Goal: Transaction & Acquisition: Purchase product/service

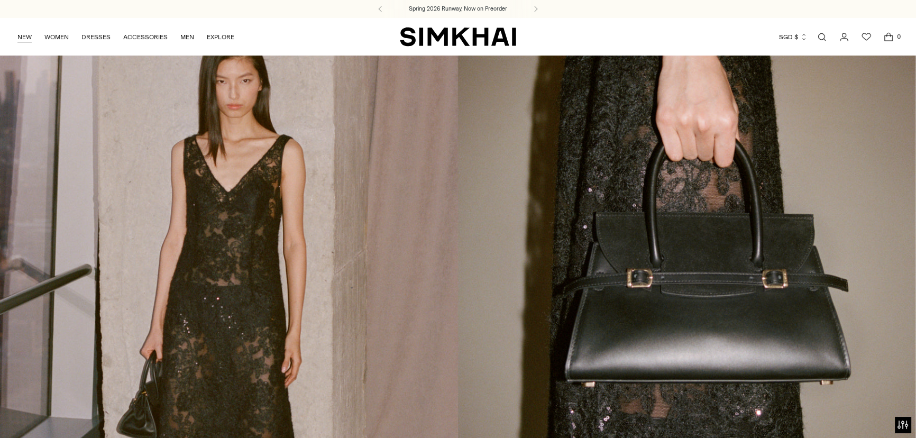
click at [28, 38] on link "NEW" at bounding box center [24, 36] width 14 height 23
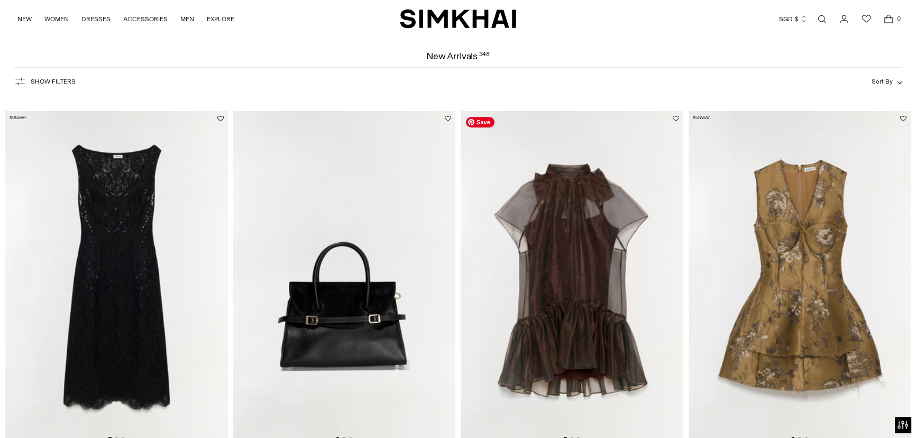
scroll to position [132, 0]
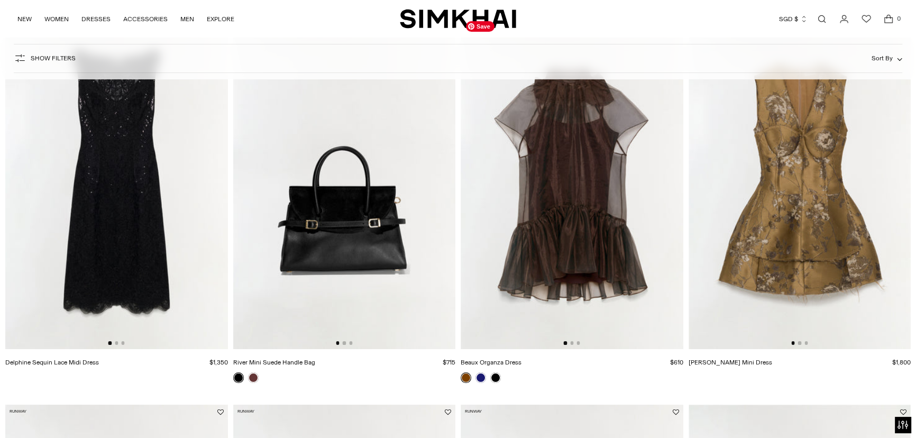
drag, startPoint x: 575, startPoint y: 174, endPoint x: 493, endPoint y: 365, distance: 207.6
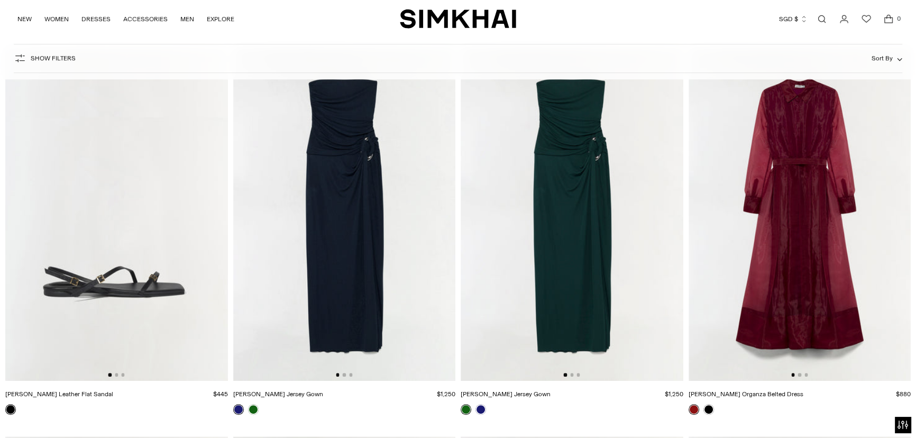
scroll to position [31135, 0]
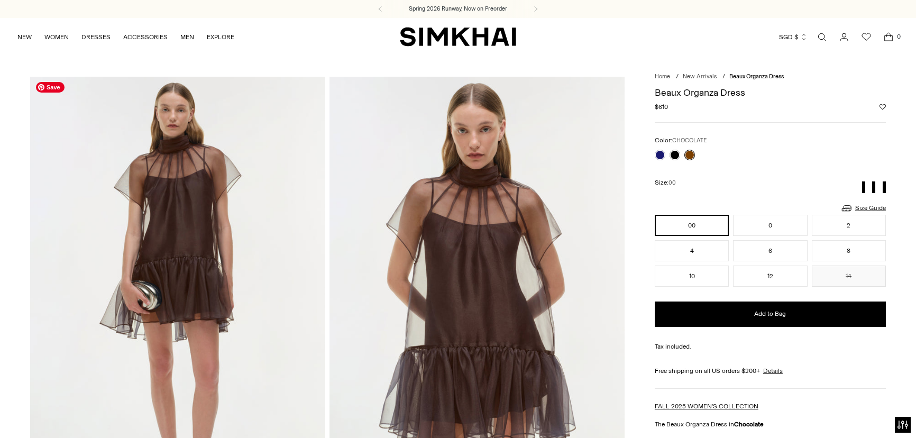
scroll to position [48, 0]
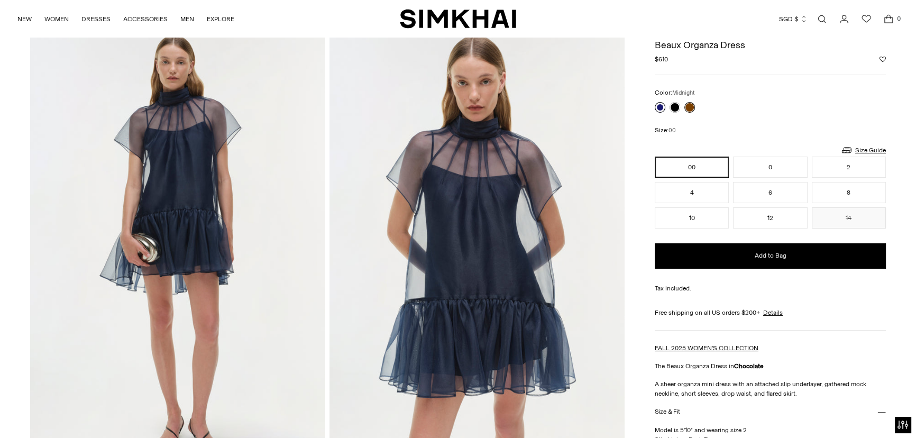
click at [660, 104] on link at bounding box center [660, 107] width 11 height 11
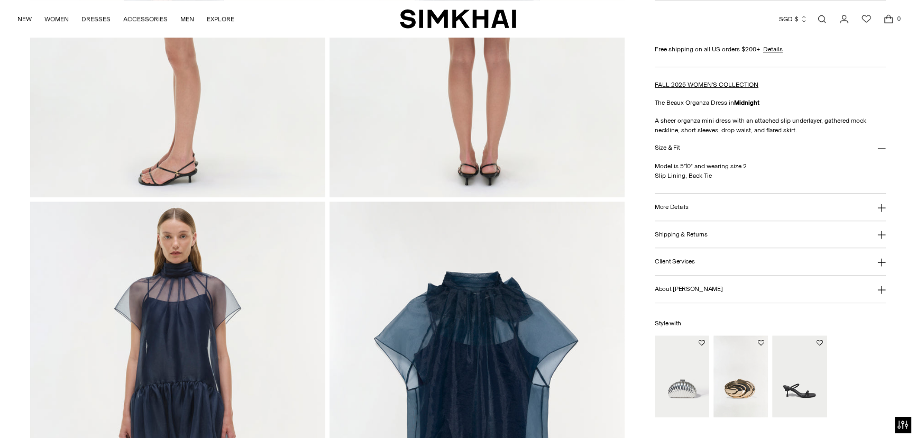
scroll to position [1010, 0]
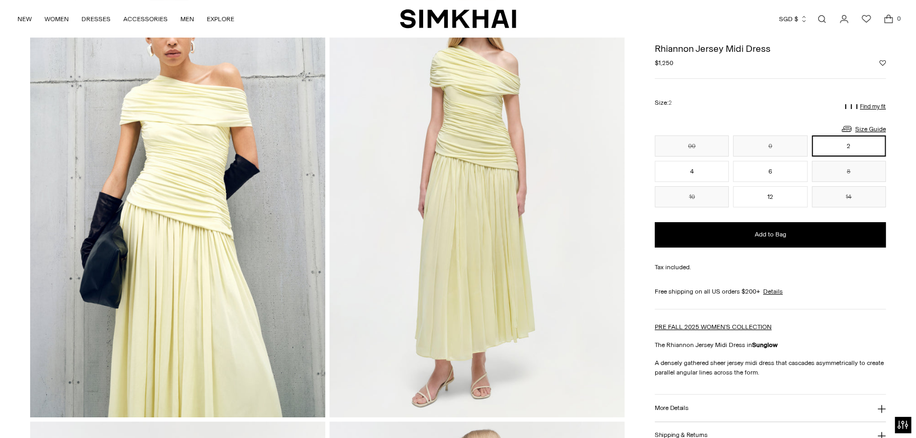
scroll to position [96, 0]
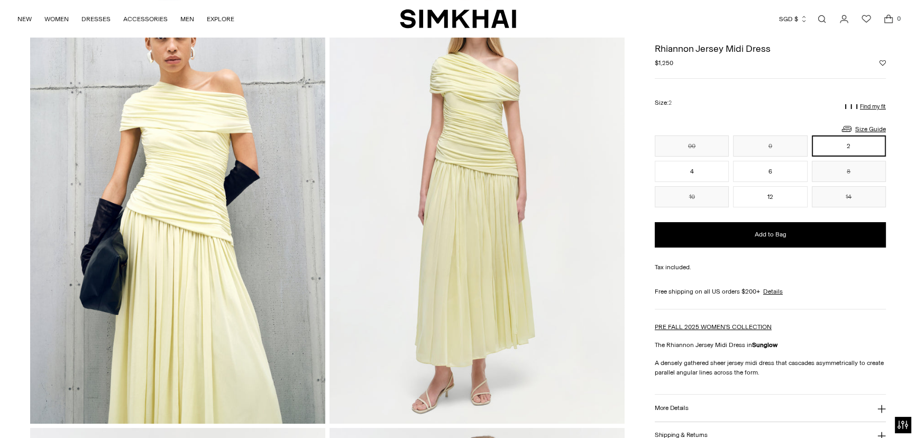
drag, startPoint x: 922, startPoint y: 49, endPoint x: 923, endPoint y: 63, distance: 13.8
click at [768, 173] on button "6" at bounding box center [770, 171] width 74 height 21
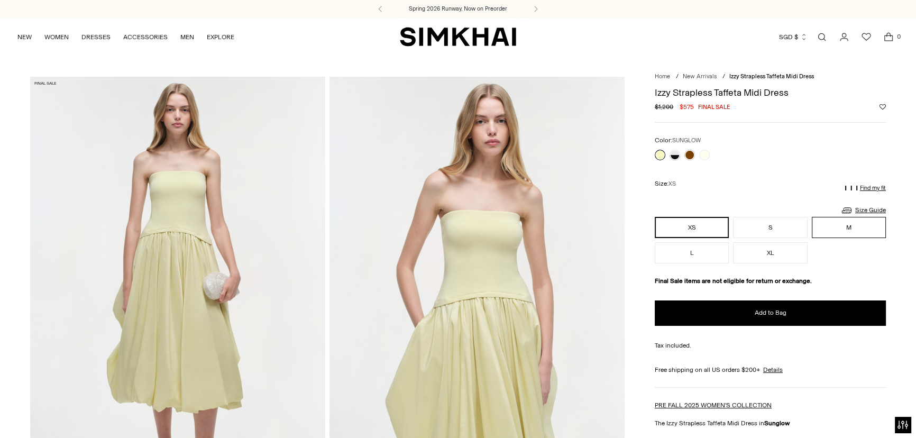
click at [848, 229] on button "M" at bounding box center [849, 227] width 74 height 21
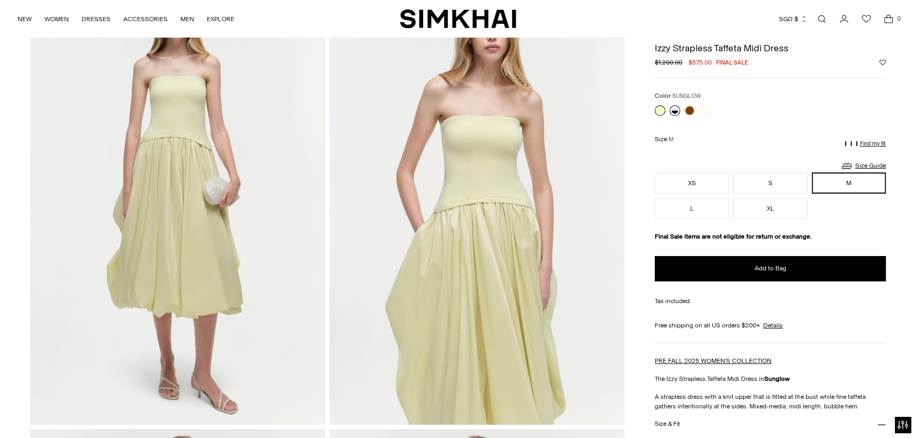
scroll to position [75, 0]
